Goal: Task Accomplishment & Management: Use online tool/utility

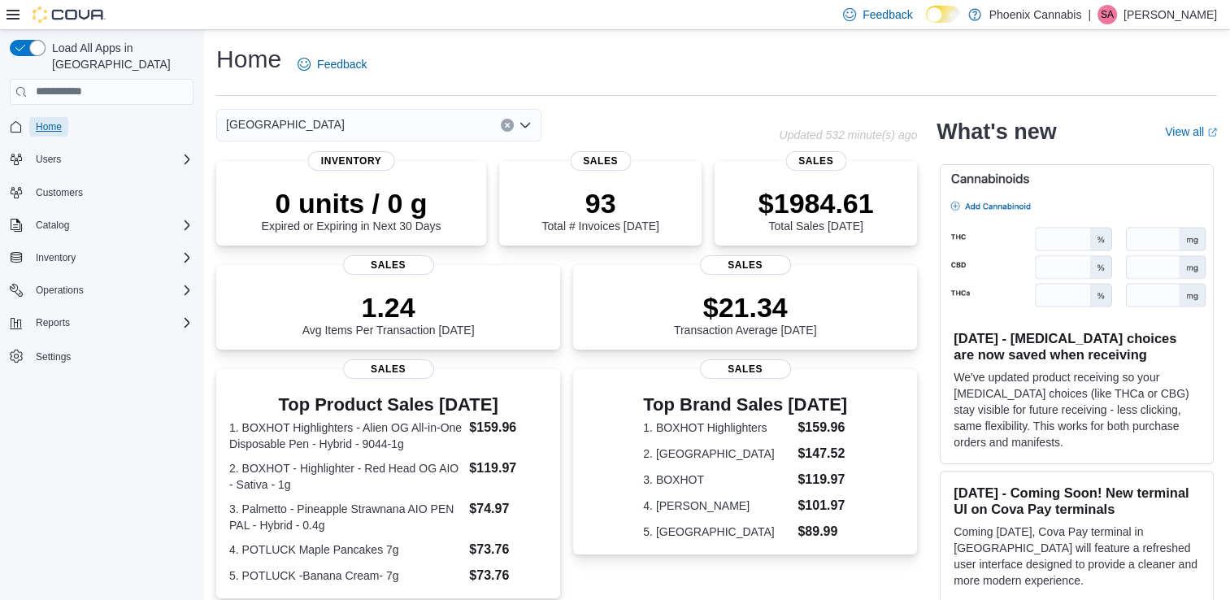
click at [52, 117] on span "Home" at bounding box center [49, 127] width 26 height 20
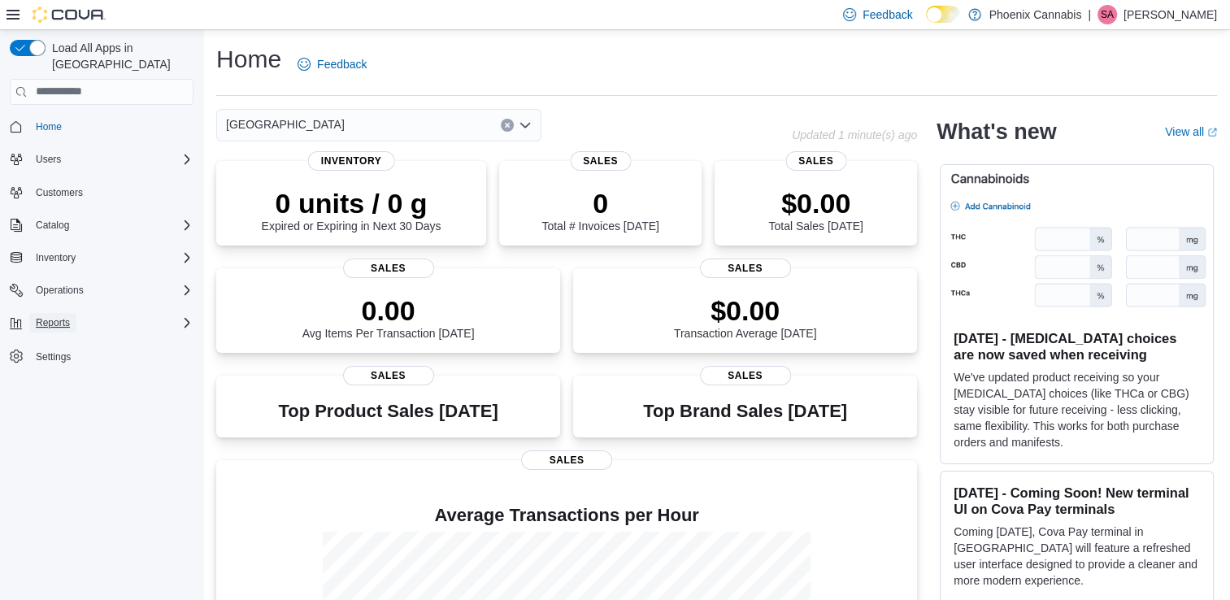
click at [68, 316] on span "Reports" at bounding box center [53, 322] width 34 height 13
click at [55, 384] on span "Reports" at bounding box center [46, 390] width 34 height 13
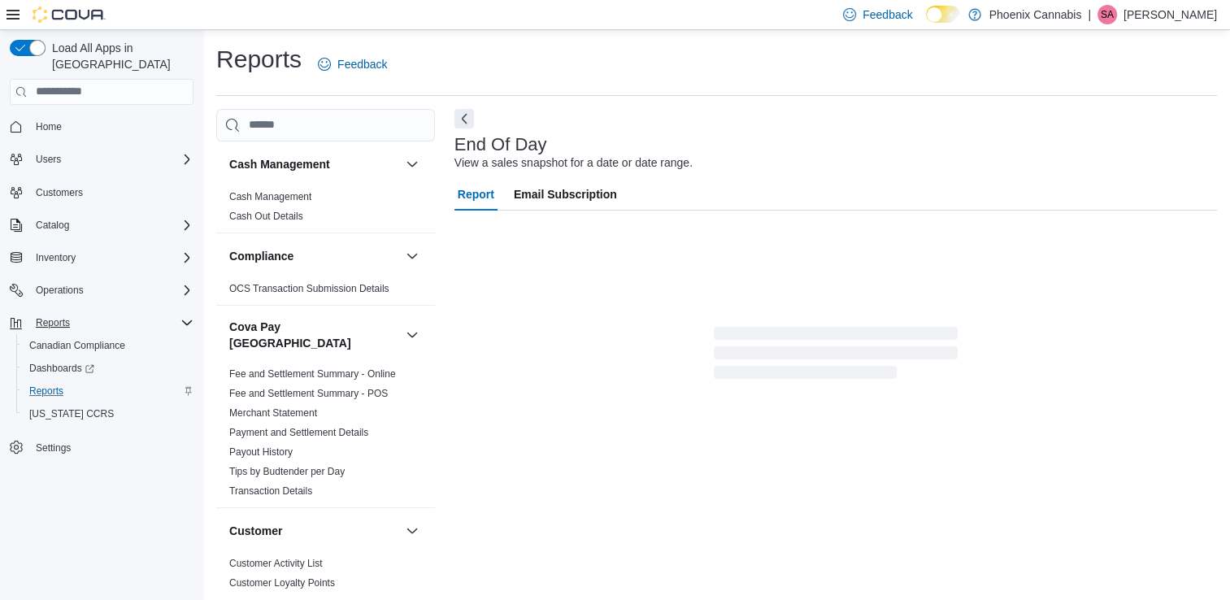
scroll to position [4, 0]
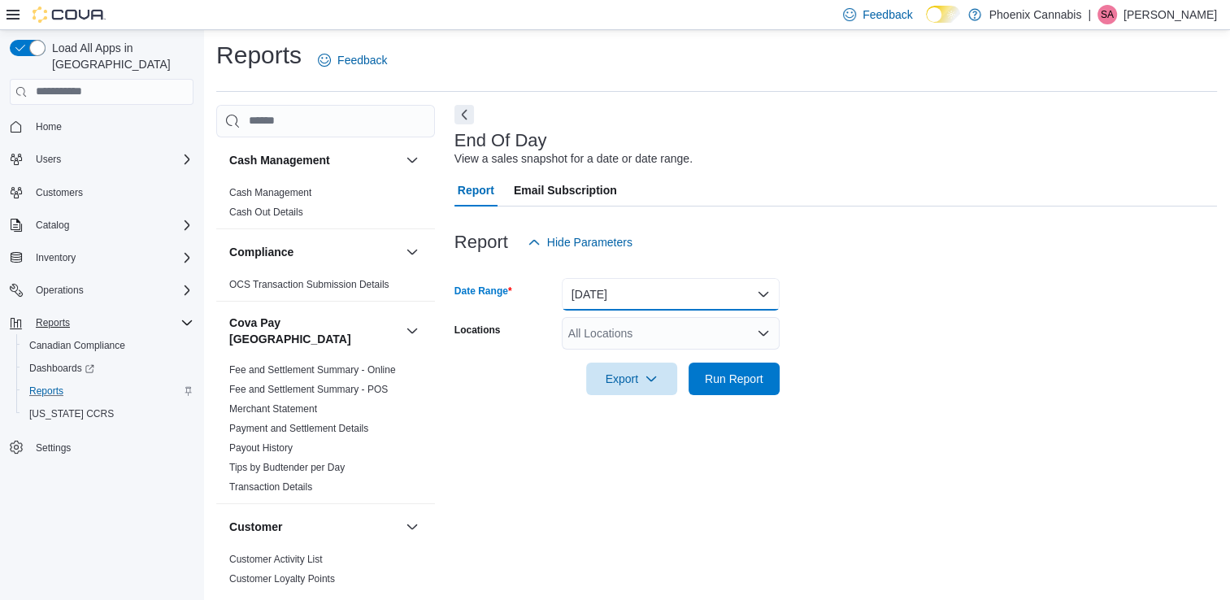
click at [653, 300] on button "[DATE]" at bounding box center [671, 294] width 218 height 33
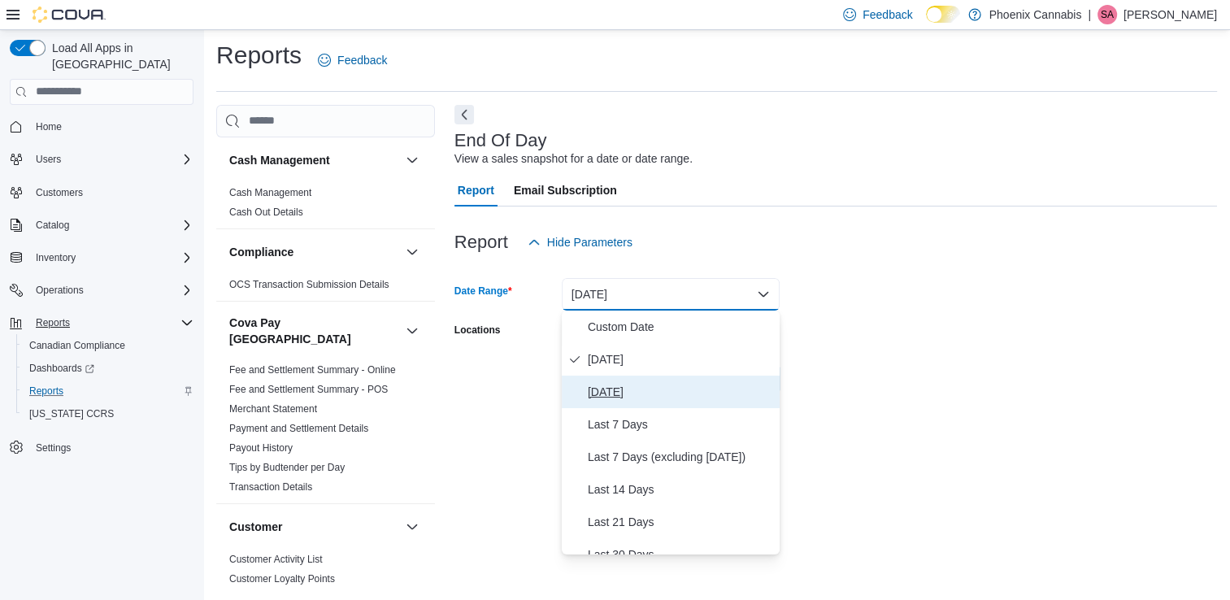
click at [621, 388] on span "[DATE]" at bounding box center [680, 392] width 185 height 20
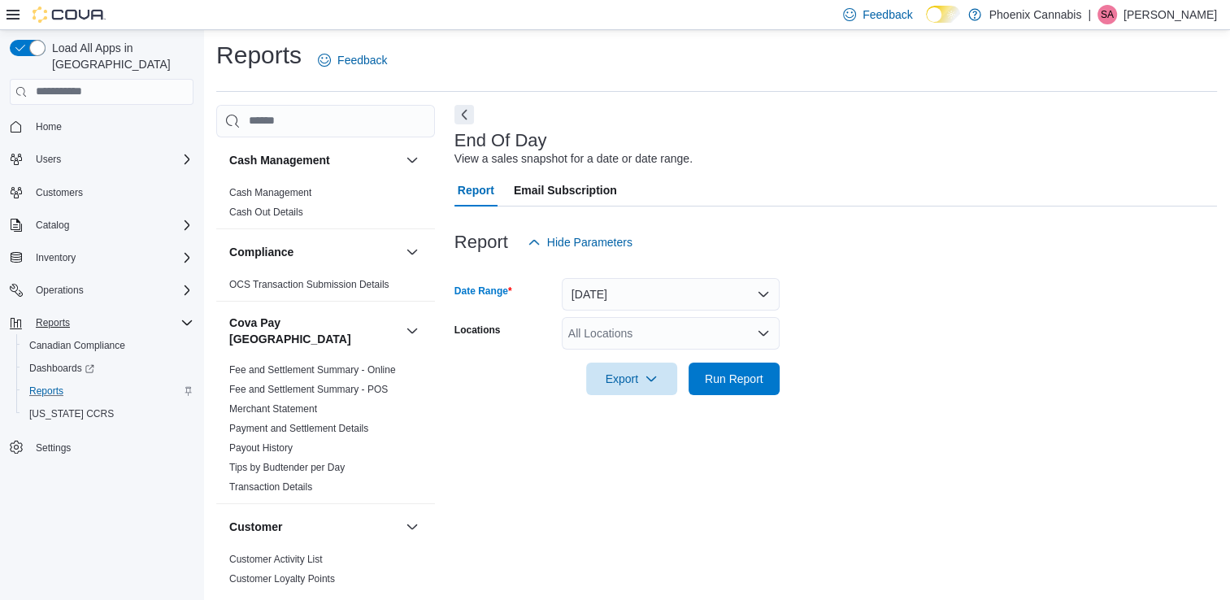
click at [679, 333] on div "All Locations" at bounding box center [671, 333] width 218 height 33
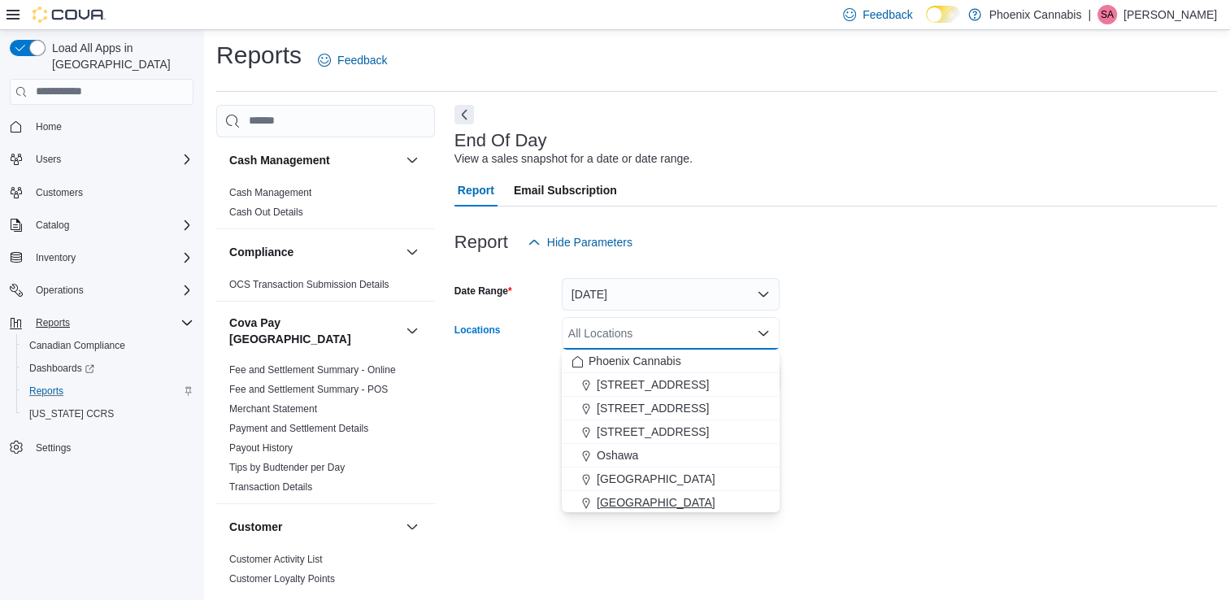
click at [634, 492] on button "[GEOGRAPHIC_DATA]" at bounding box center [671, 503] width 218 height 24
click at [820, 349] on div at bounding box center [835, 355] width 762 height 13
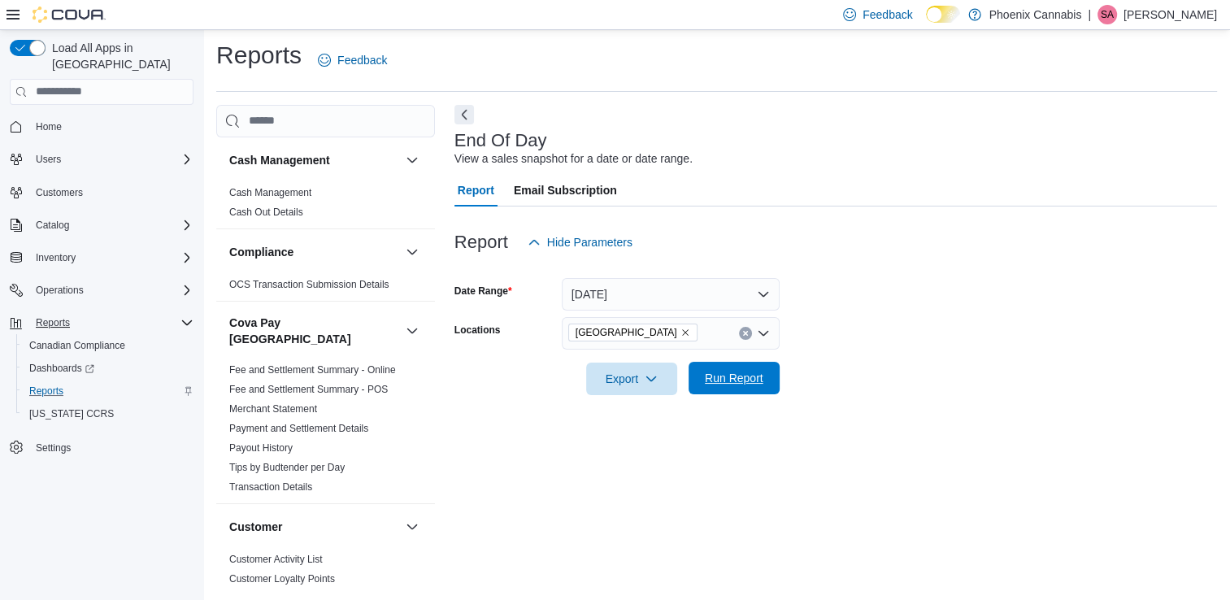
click at [763, 375] on span "Run Report" at bounding box center [734, 378] width 72 height 33
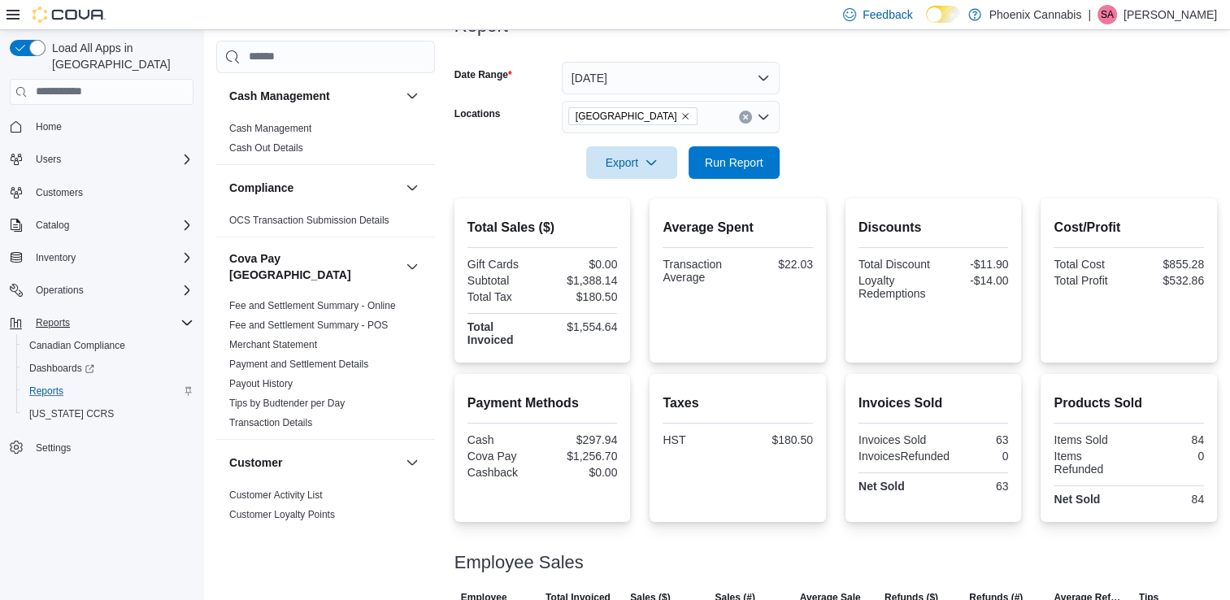
scroll to position [248, 0]
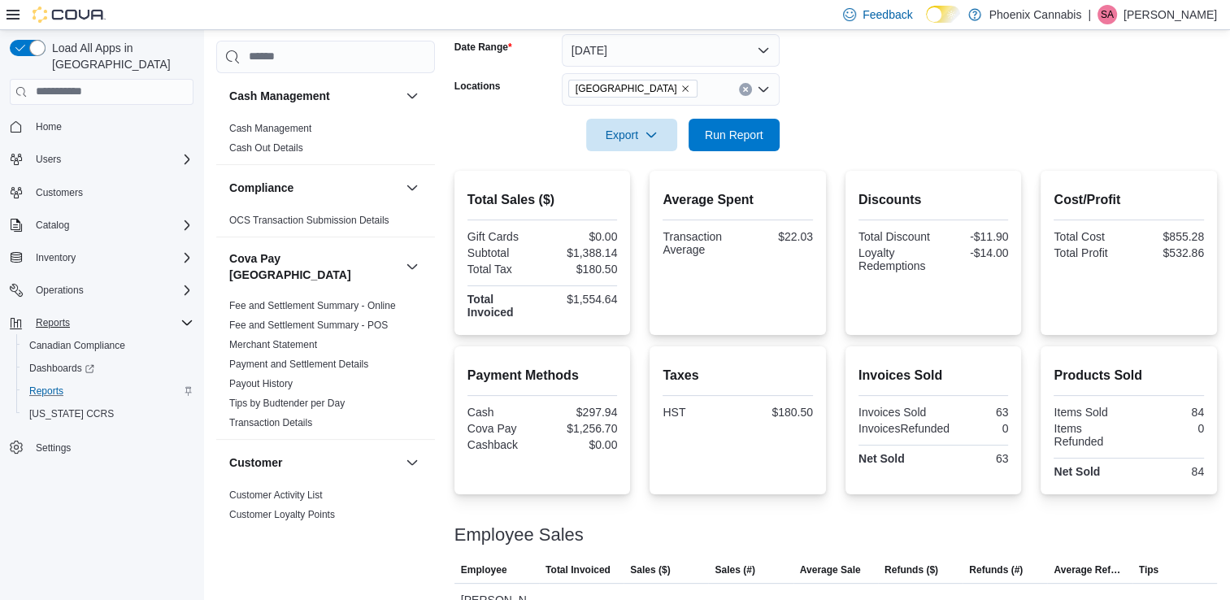
click at [744, 90] on icon "Clear input" at bounding box center [745, 89] width 7 height 7
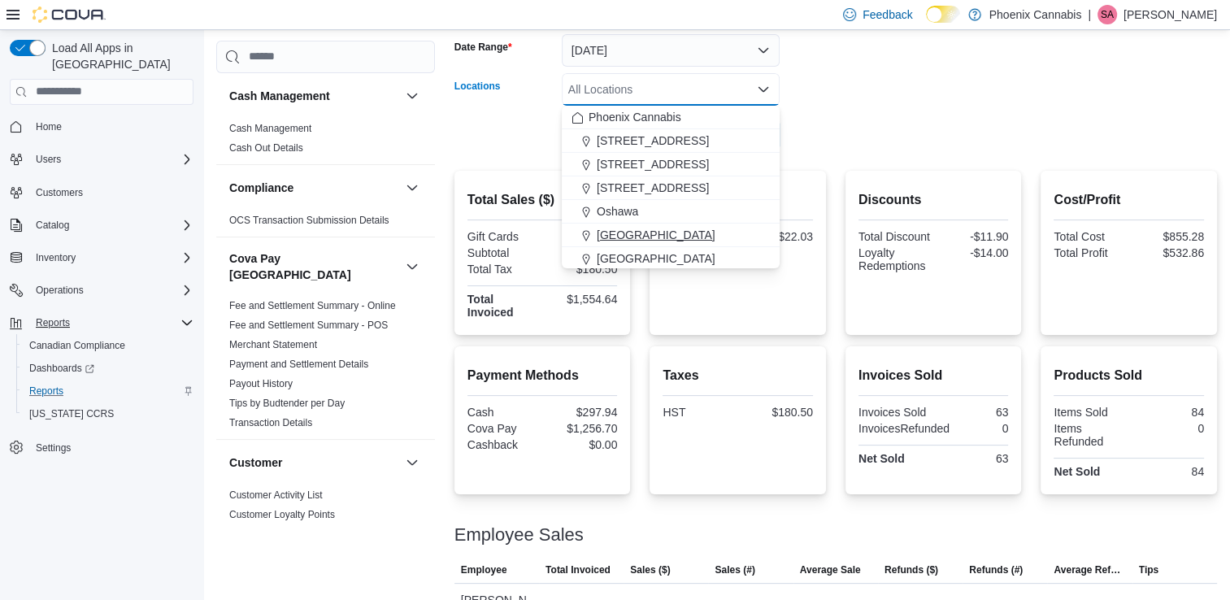
click at [653, 230] on span "[GEOGRAPHIC_DATA]" at bounding box center [655, 235] width 119 height 16
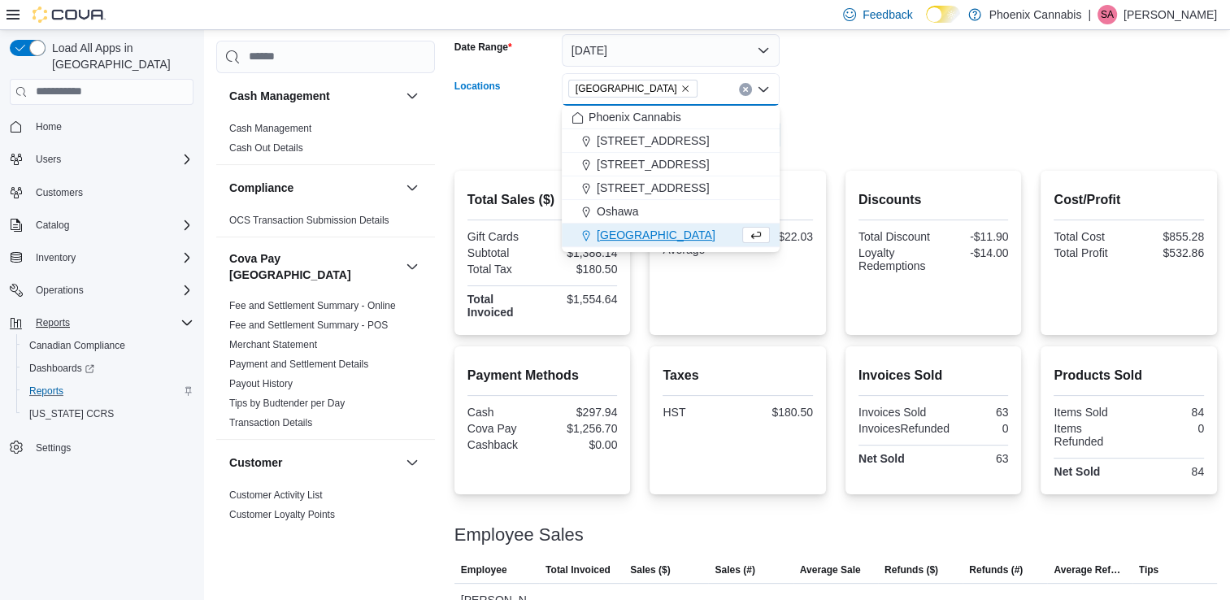
click at [653, 237] on div "[GEOGRAPHIC_DATA]" at bounding box center [654, 235] width 167 height 16
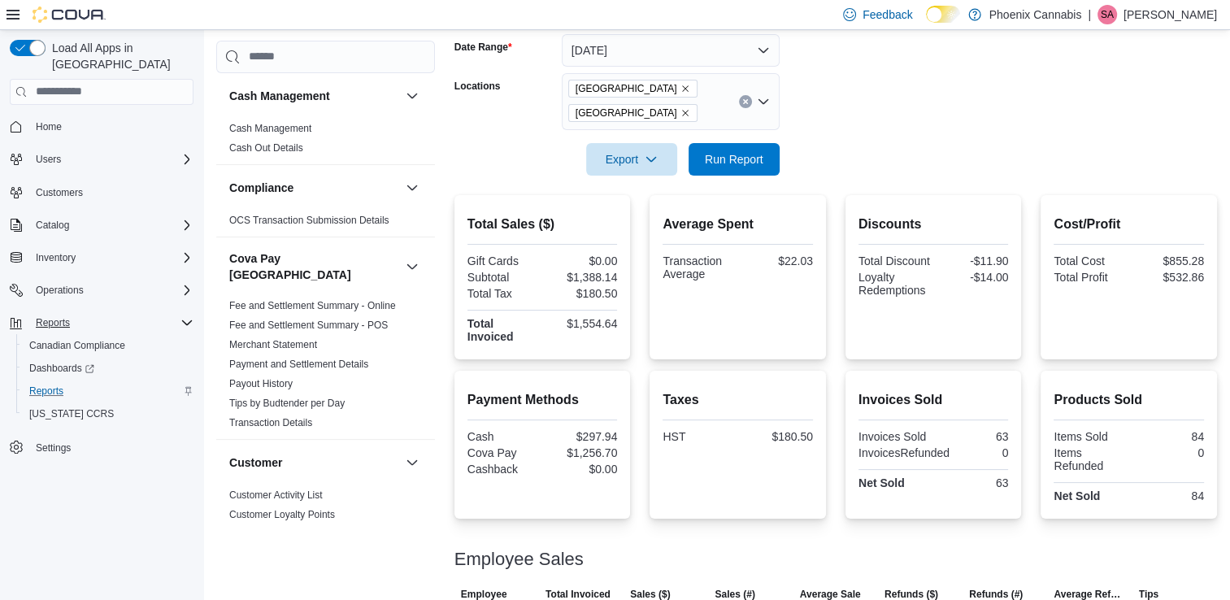
click at [839, 149] on form "Date Range [DATE] Locations University Shops [GEOGRAPHIC_DATA] Export Run Report" at bounding box center [835, 95] width 762 height 161
click at [765, 163] on span "Run Report" at bounding box center [734, 158] width 72 height 33
drag, startPoint x: 1082, startPoint y: 246, endPoint x: 1071, endPoint y: 253, distance: 13.1
click at [1082, 246] on div "Cost/Profit Total Cost $2,071.41 Total Profit $1,301.34" at bounding box center [1128, 251] width 150 height 72
click at [63, 117] on link "Home" at bounding box center [48, 127] width 39 height 20
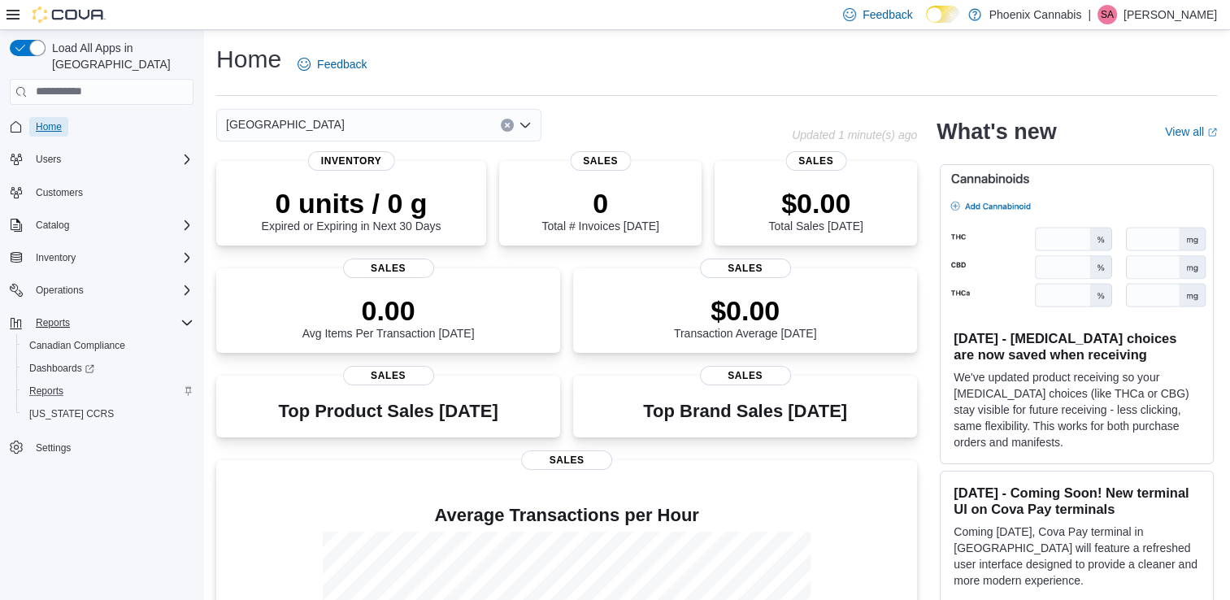
click at [50, 117] on span "Home" at bounding box center [49, 127] width 26 height 20
